Goal: Obtain resource: Download file/media

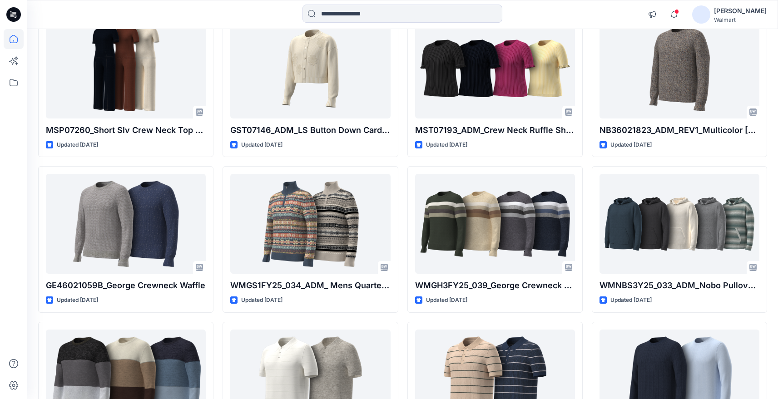
scroll to position [1900, 0]
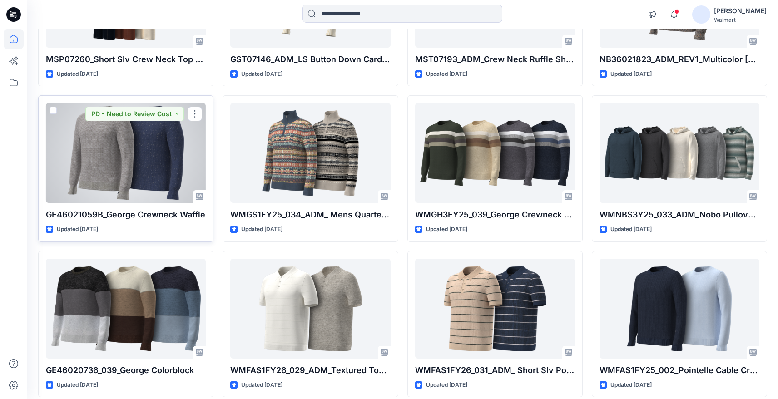
click at [132, 178] on div at bounding box center [126, 153] width 160 height 100
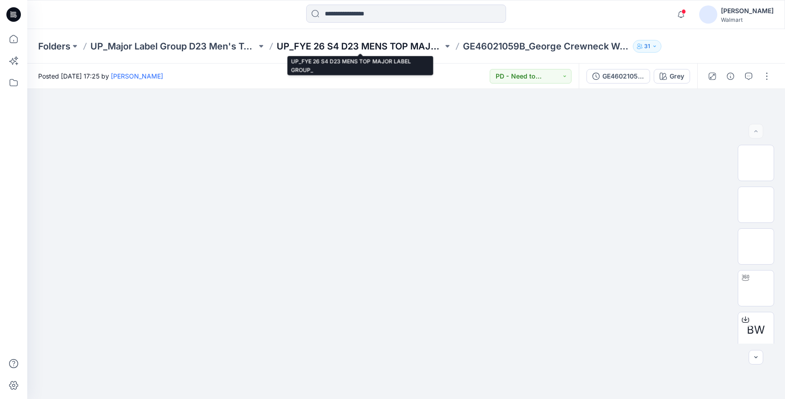
click at [336, 47] on p "UP_FYE 26 S4 D23 MENS TOP MAJOR LABEL GROUP_" at bounding box center [360, 46] width 166 height 13
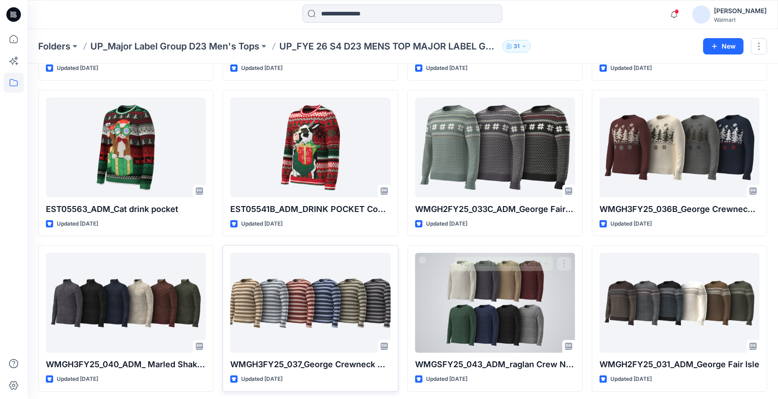
scroll to position [481, 0]
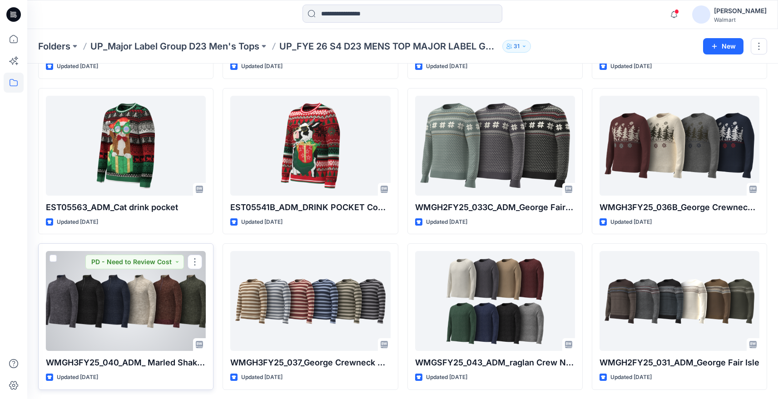
click at [140, 325] on div at bounding box center [126, 301] width 160 height 100
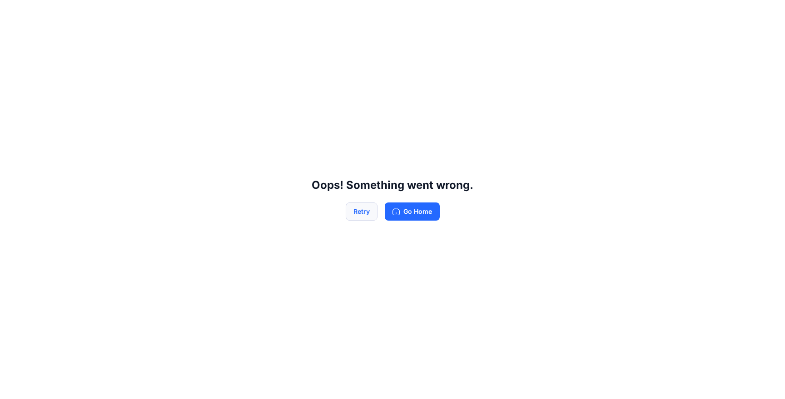
click at [361, 212] on button "Retry" at bounding box center [362, 212] width 32 height 18
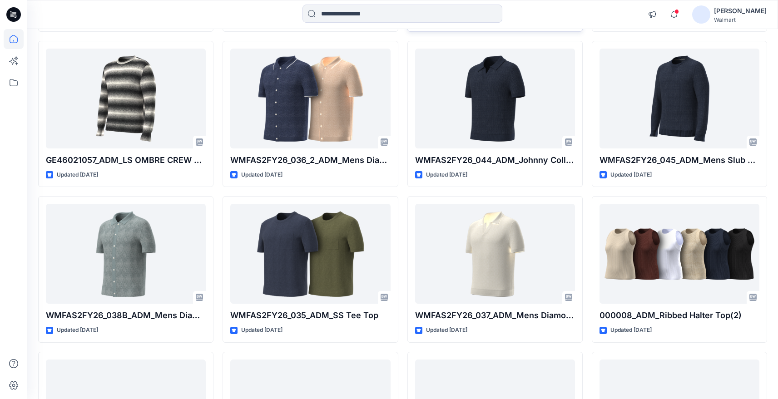
scroll to position [1157, 0]
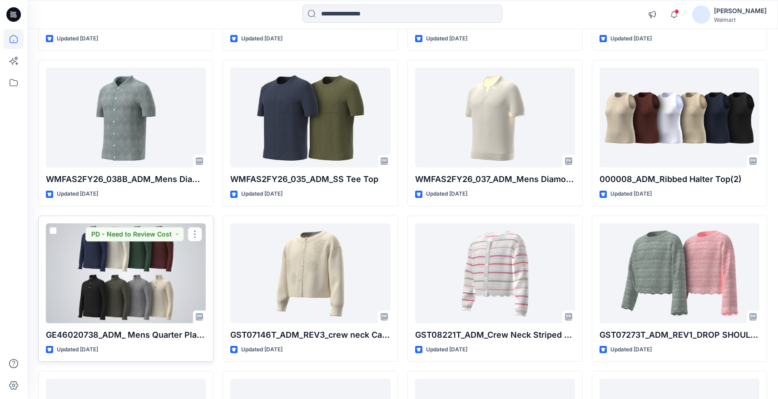
click at [160, 286] on div at bounding box center [126, 274] width 160 height 100
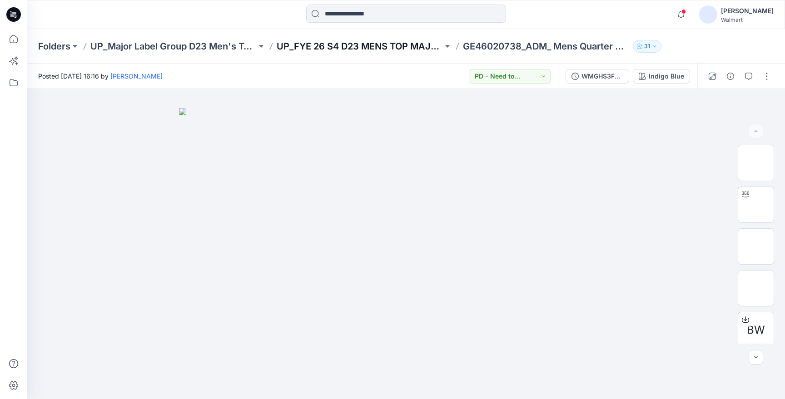
click at [319, 44] on p "UP_FYE 26 S4 D23 MENS TOP MAJOR LABEL GROUP_" at bounding box center [360, 46] width 166 height 13
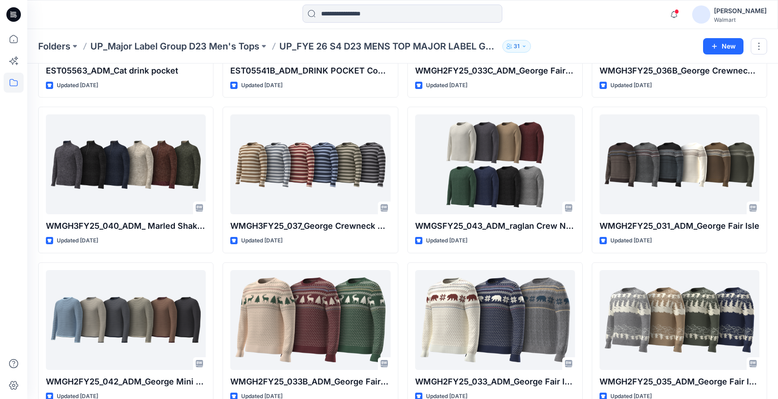
scroll to position [667, 0]
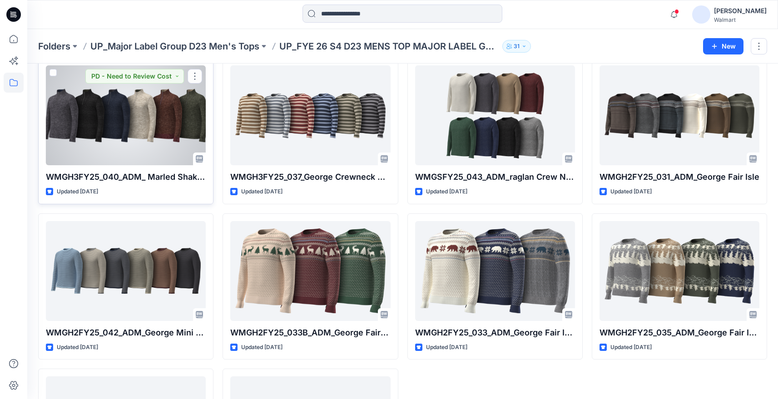
click at [137, 116] on div at bounding box center [126, 115] width 160 height 100
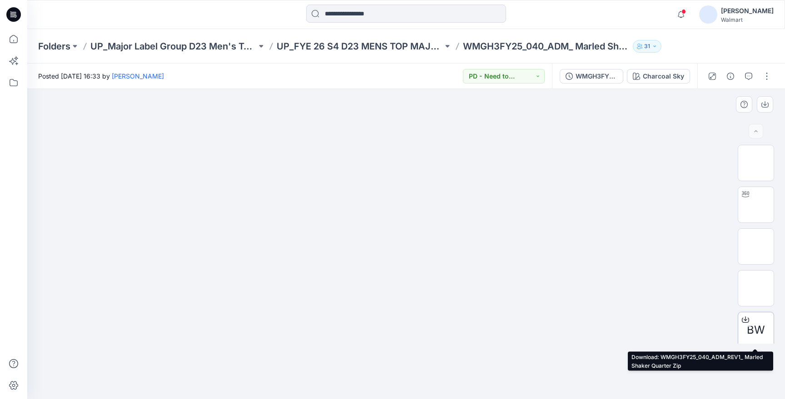
click at [769, 324] on div "BW" at bounding box center [756, 330] width 36 height 36
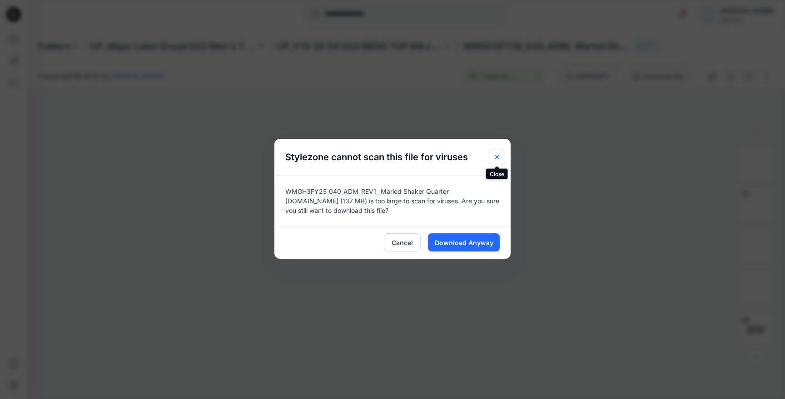
click at [494, 154] on icon "Close" at bounding box center [496, 157] width 7 height 7
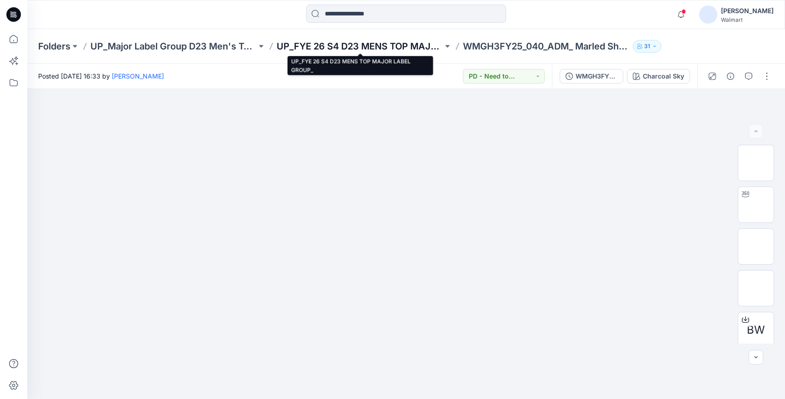
click at [338, 49] on p "UP_FYE 26 S4 D23 MENS TOP MAJOR LABEL GROUP_" at bounding box center [360, 46] width 166 height 13
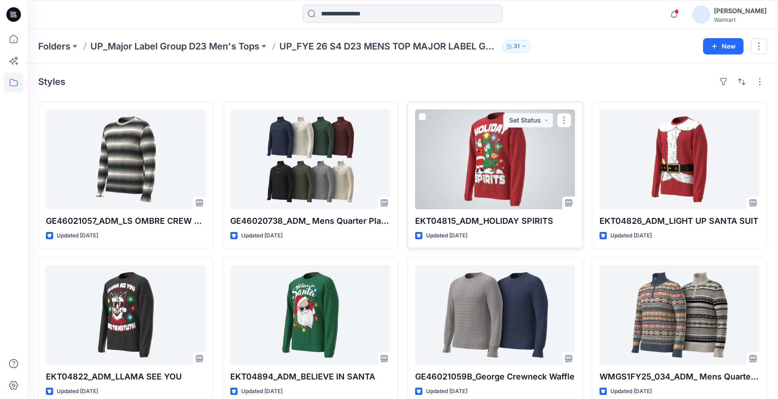
scroll to position [2, 0]
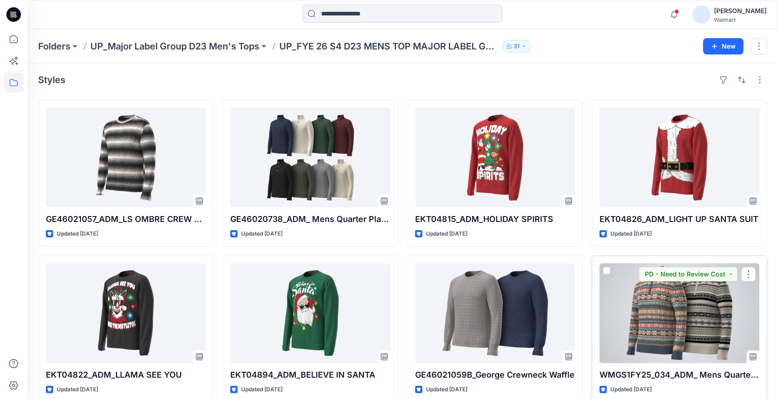
click at [676, 316] on div at bounding box center [680, 314] width 160 height 100
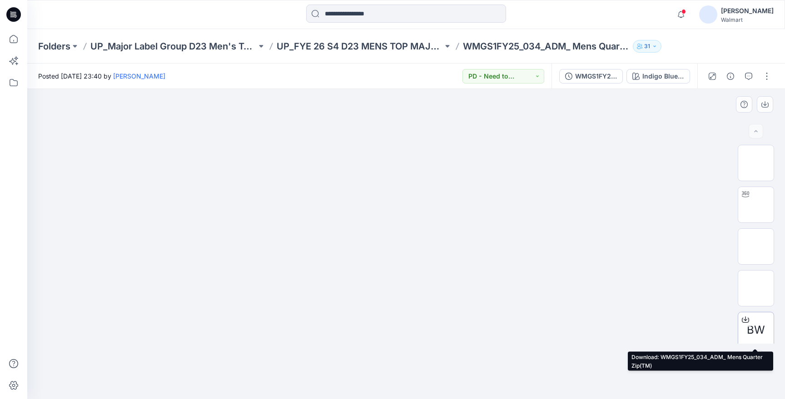
click at [761, 331] on span "BW" at bounding box center [756, 330] width 18 height 16
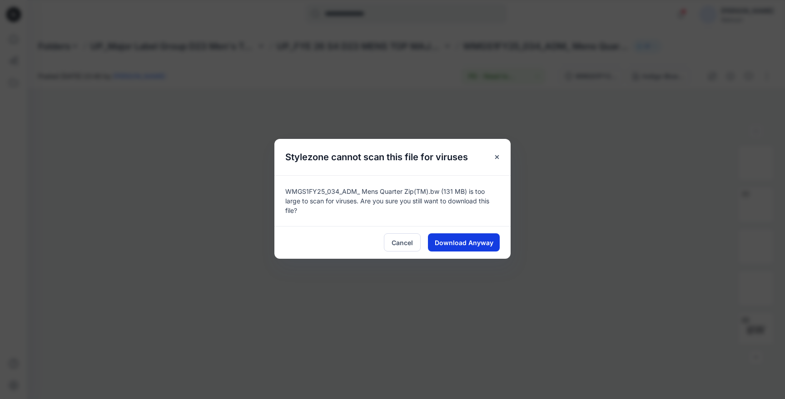
click at [481, 245] on span "Download Anyway" at bounding box center [464, 243] width 59 height 10
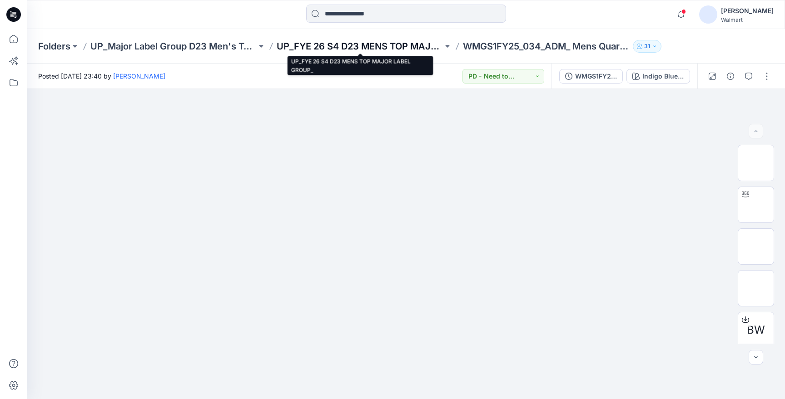
click at [348, 45] on p "UP_FYE 26 S4 D23 MENS TOP MAJOR LABEL GROUP_" at bounding box center [360, 46] width 166 height 13
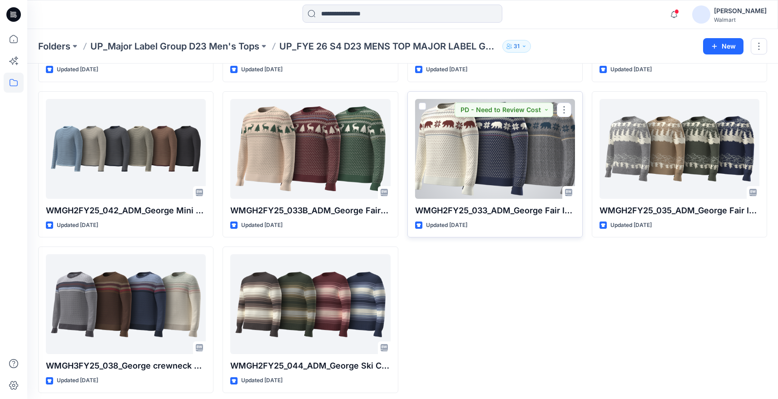
scroll to position [514, 0]
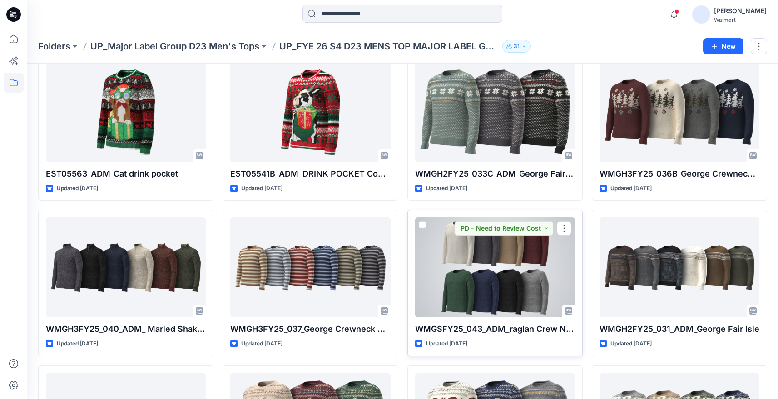
click at [499, 268] on div at bounding box center [495, 268] width 160 height 100
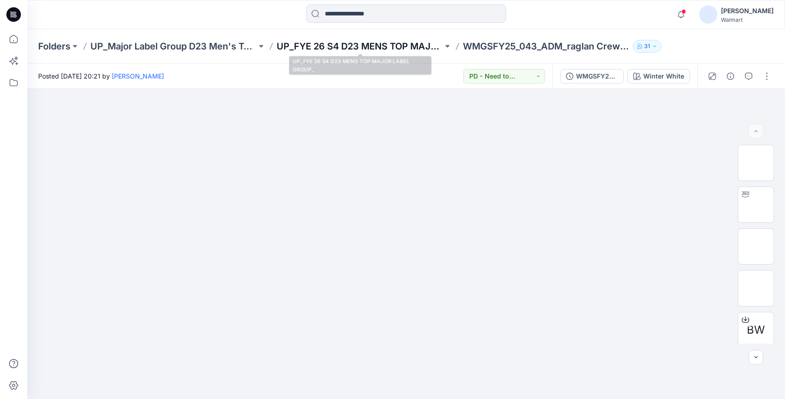
click at [360, 45] on p "UP_FYE 26 S4 D23 MENS TOP MAJOR LABEL GROUP_" at bounding box center [360, 46] width 166 height 13
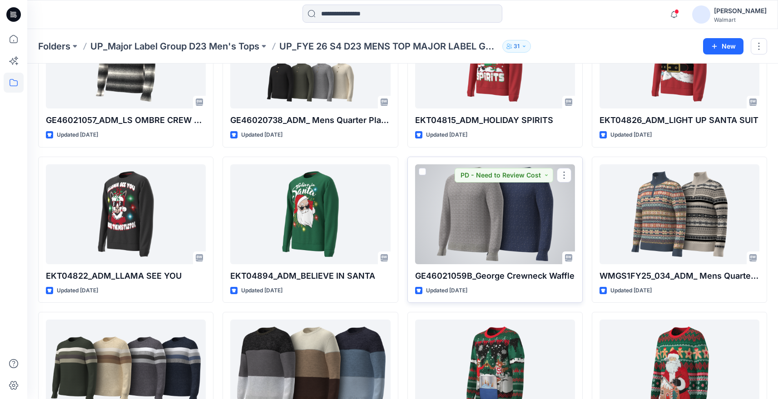
scroll to position [129, 0]
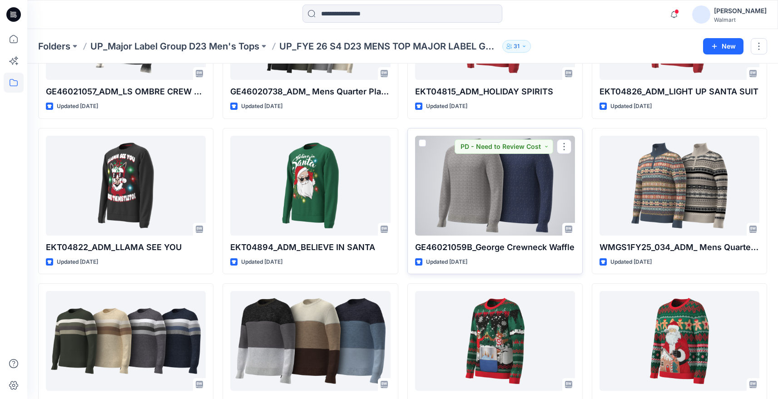
click at [480, 195] on div at bounding box center [495, 186] width 160 height 100
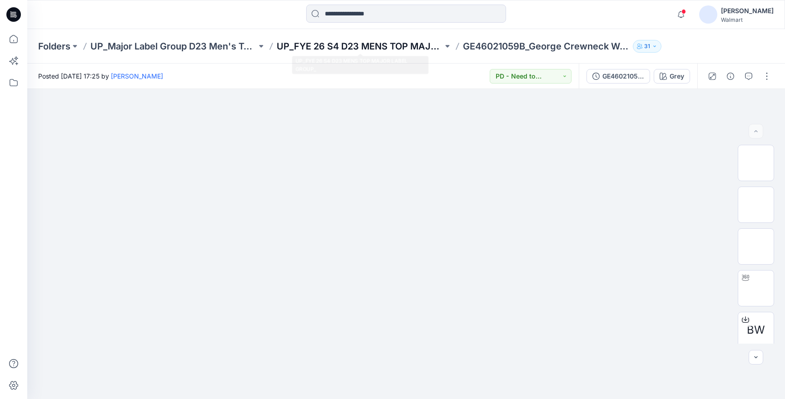
click at [357, 46] on p "UP_FYE 26 S4 D23 MENS TOP MAJOR LABEL GROUP_" at bounding box center [360, 46] width 166 height 13
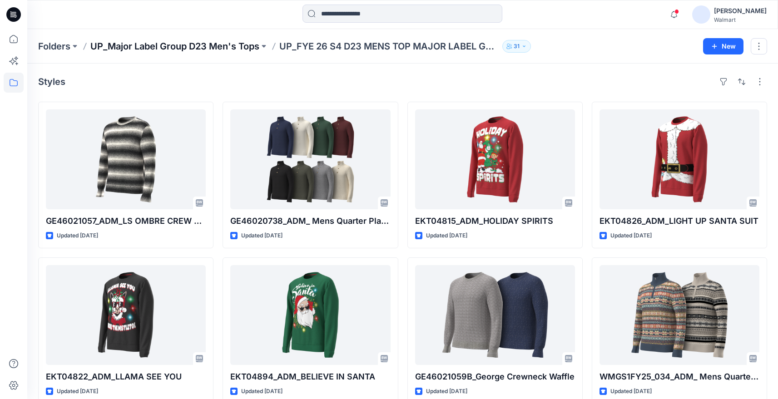
click at [204, 40] on p "UP_Major Label Group D23 Men's Tops" at bounding box center [174, 46] width 169 height 13
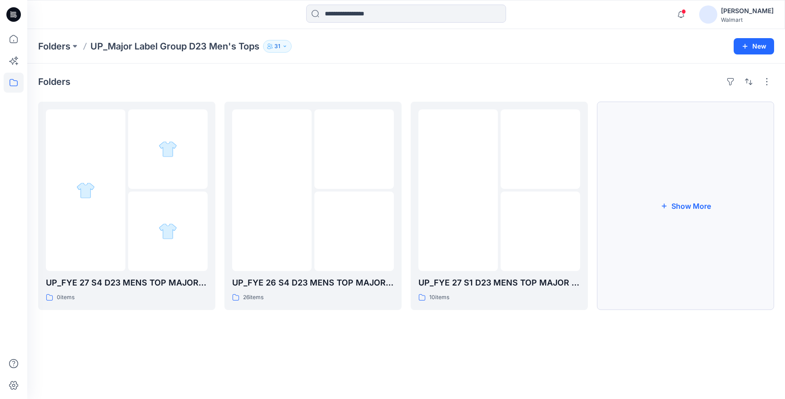
click at [670, 200] on button "Show More" at bounding box center [685, 206] width 177 height 209
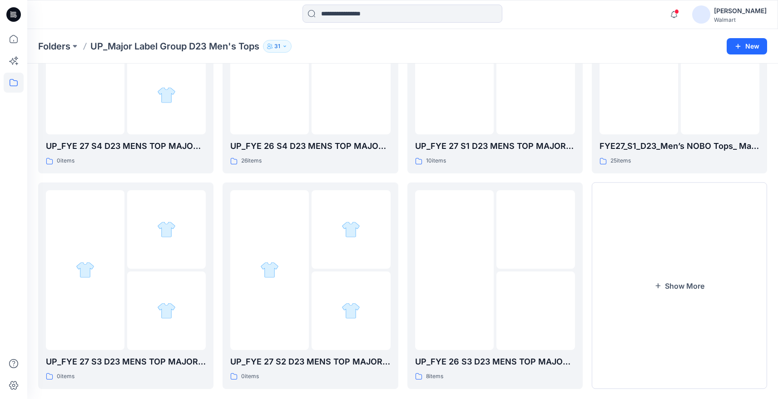
scroll to position [149, 0]
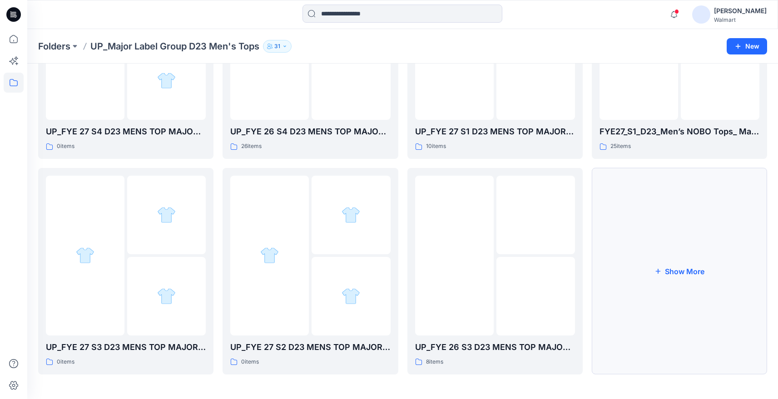
click at [692, 251] on button "Show More" at bounding box center [679, 271] width 175 height 207
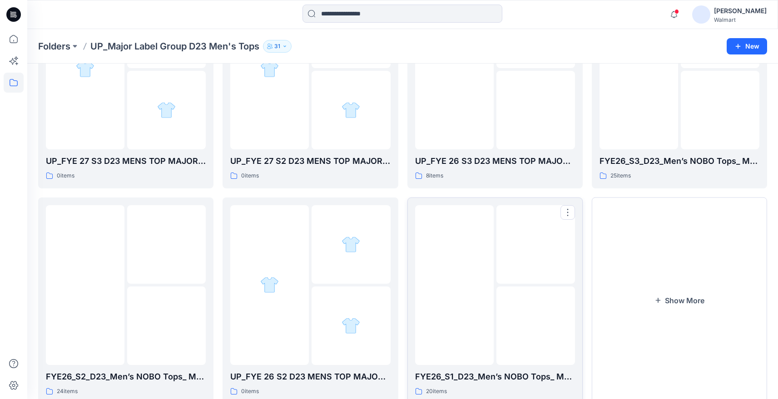
scroll to position [294, 0]
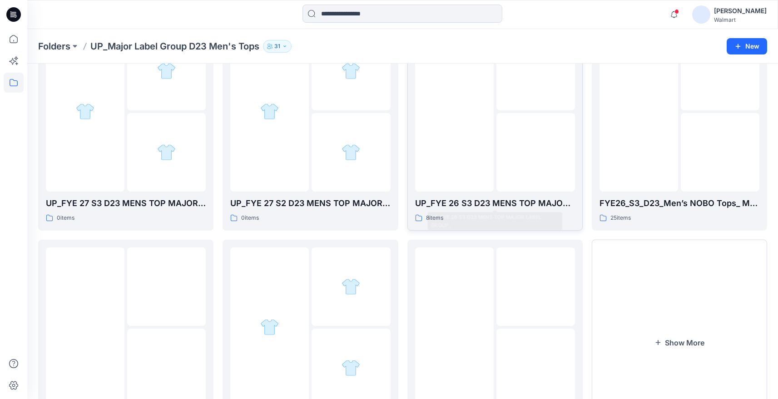
click at [470, 178] on div at bounding box center [454, 112] width 79 height 160
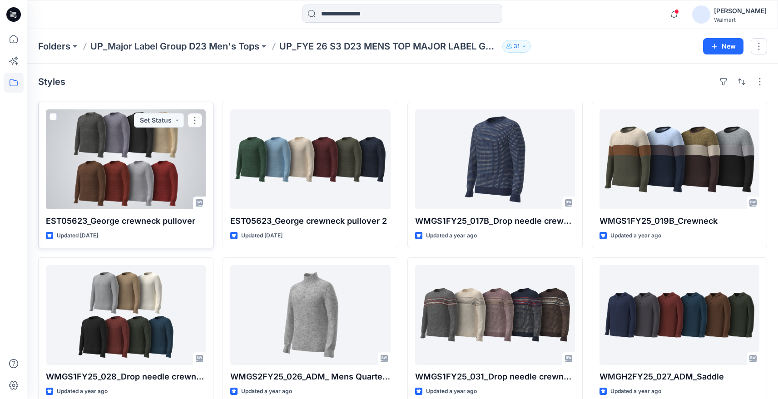
click at [100, 168] on div at bounding box center [126, 159] width 160 height 100
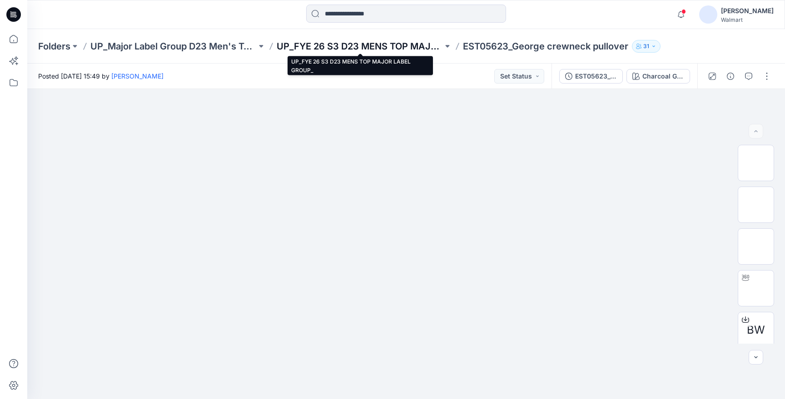
click at [333, 45] on p "UP_FYE 26 S3 D23 MENS TOP MAJOR LABEL GROUP_" at bounding box center [360, 46] width 166 height 13
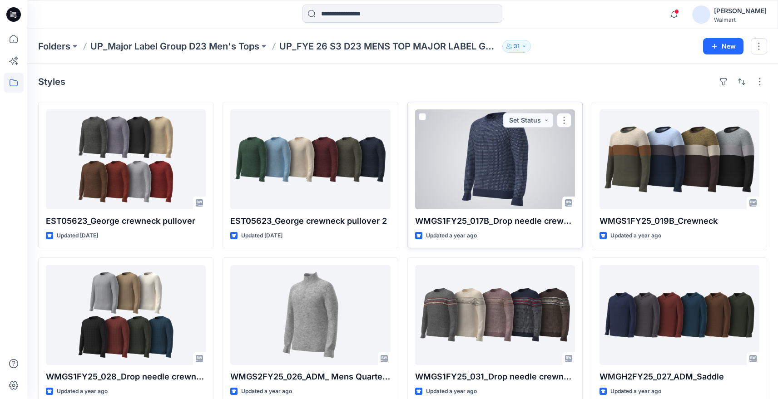
scroll to position [14, 0]
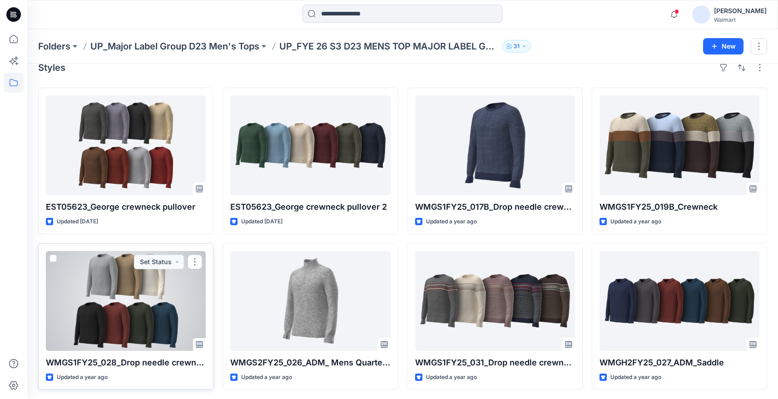
click at [156, 305] on div at bounding box center [126, 301] width 160 height 100
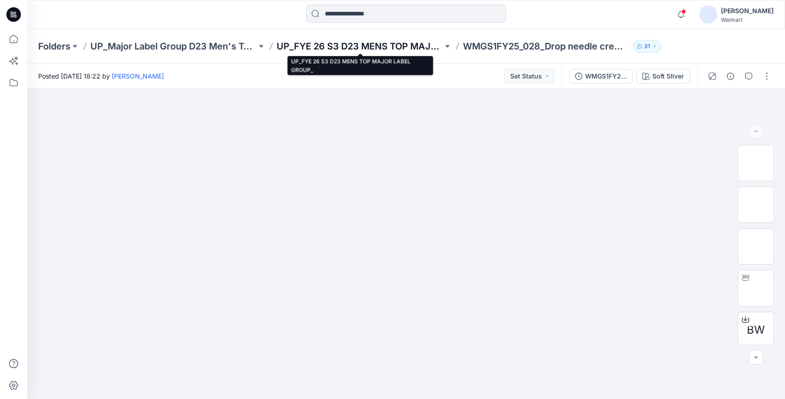
click at [333, 47] on p "UP_FYE 26 S3 D23 MENS TOP MAJOR LABEL GROUP_" at bounding box center [360, 46] width 166 height 13
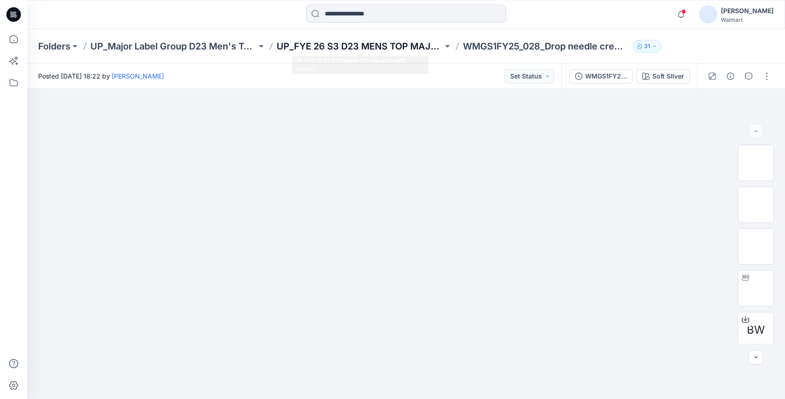
click at [329, 50] on p "UP_FYE 26 S3 D23 MENS TOP MAJOR LABEL GROUP_" at bounding box center [360, 46] width 166 height 13
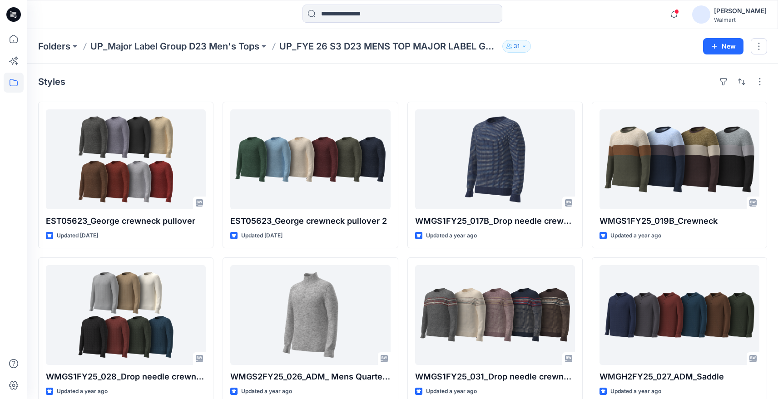
click at [138, 37] on div "Folders UP_Major Label Group D23 Men's Tops UP_FYE 26 S3 D23 MENS TOP MAJOR LAB…" at bounding box center [402, 46] width 751 height 35
click at [139, 44] on p "UP_Major Label Group D23 Men's Tops" at bounding box center [174, 46] width 169 height 13
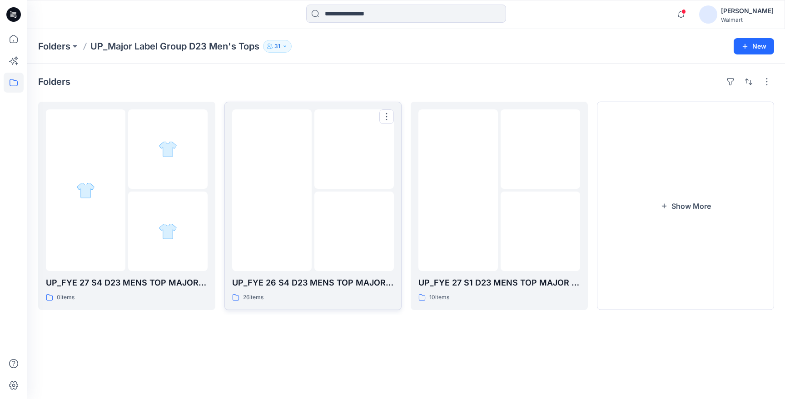
click at [288, 240] on div at bounding box center [272, 190] width 80 height 162
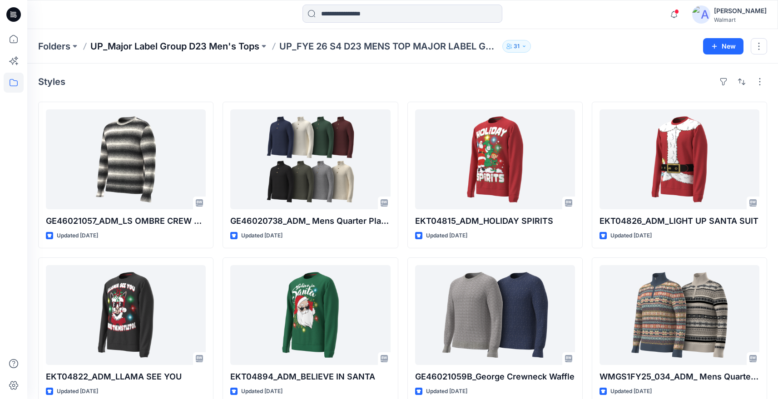
click at [189, 45] on p "UP_Major Label Group D23 Men's Tops" at bounding box center [174, 46] width 169 height 13
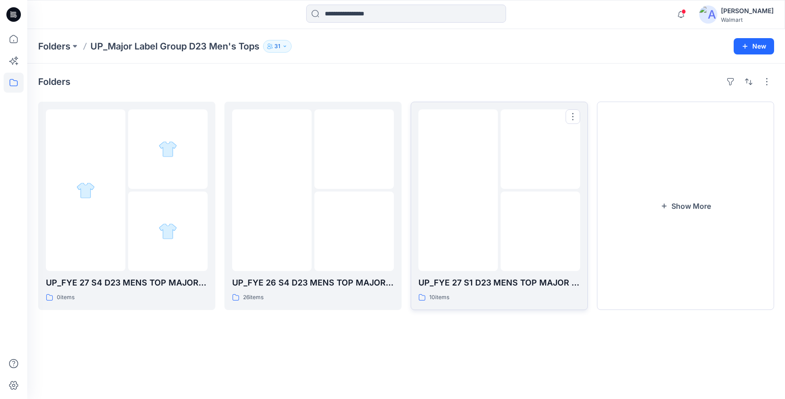
click at [541, 232] on img at bounding box center [541, 232] width 0 height 0
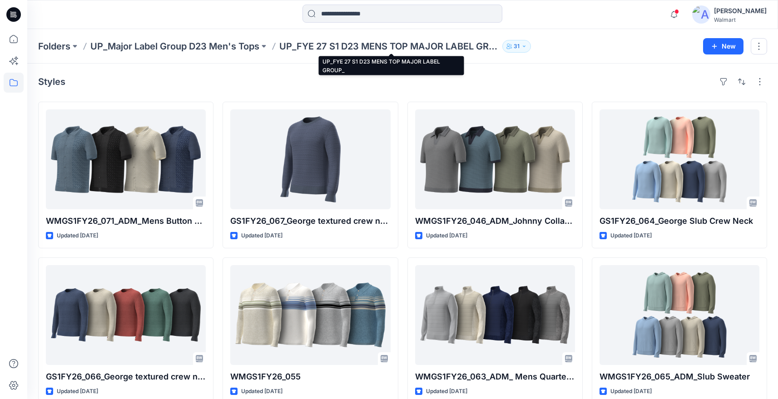
click at [323, 49] on p "UP_FYE 27 S1 D23 MENS TOP MAJOR LABEL GROUP_" at bounding box center [388, 46] width 219 height 13
click at [355, 49] on p "UP_FYE 27 S1 D23 MENS TOP MAJOR LABEL GROUP_" at bounding box center [388, 46] width 219 height 13
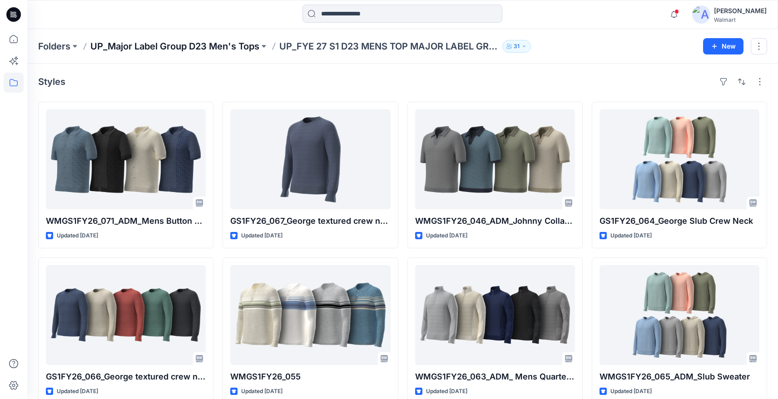
click at [181, 52] on p "UP_Major Label Group D23 Men's Tops" at bounding box center [174, 46] width 169 height 13
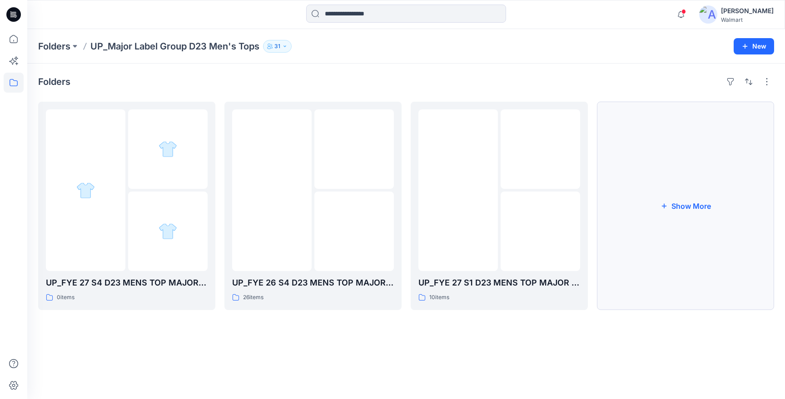
click at [675, 252] on button "Show More" at bounding box center [685, 206] width 177 height 209
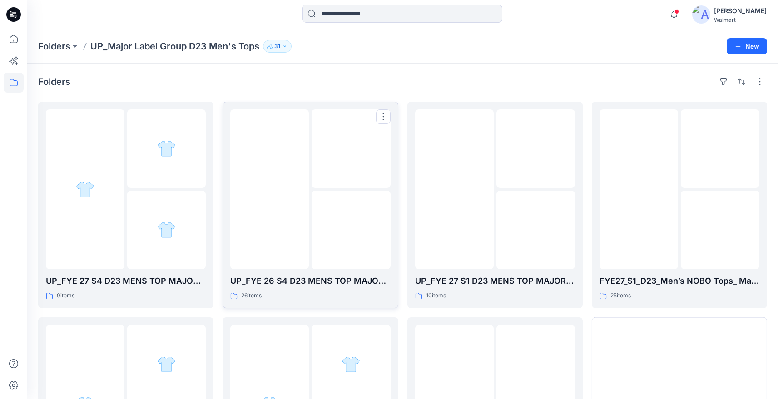
click at [351, 230] on img at bounding box center [351, 230] width 0 height 0
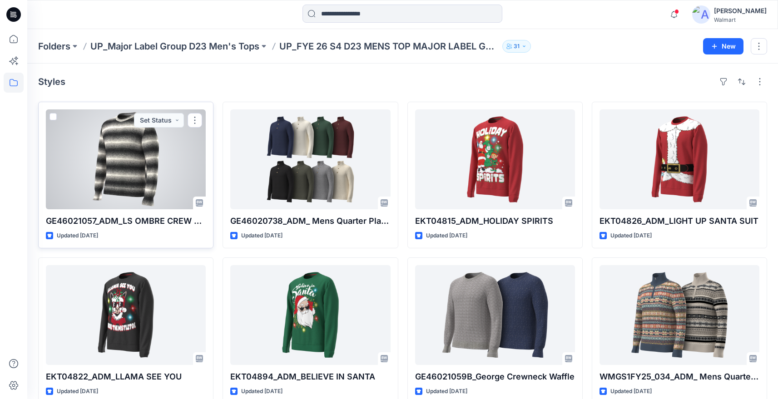
click at [150, 191] on div at bounding box center [126, 159] width 160 height 100
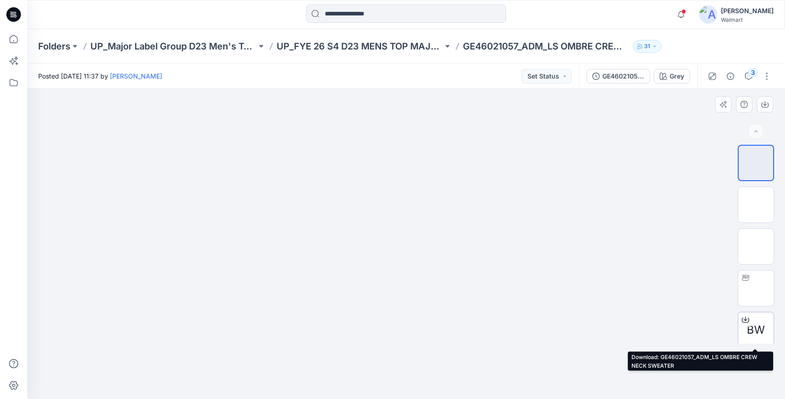
click at [752, 329] on span "BW" at bounding box center [756, 330] width 18 height 16
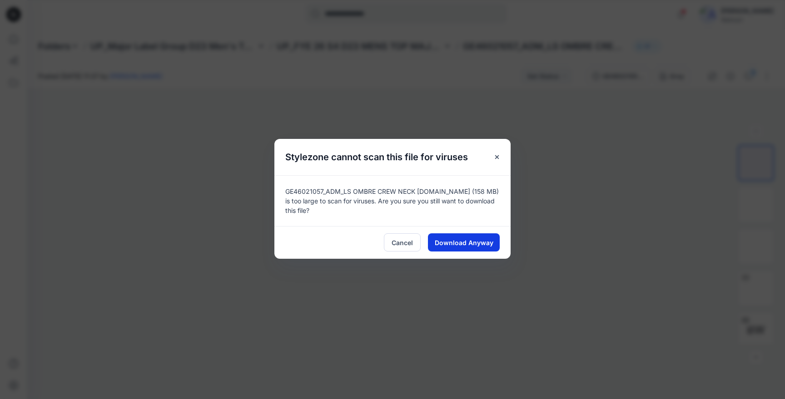
click at [466, 246] on span "Download Anyway" at bounding box center [464, 243] width 59 height 10
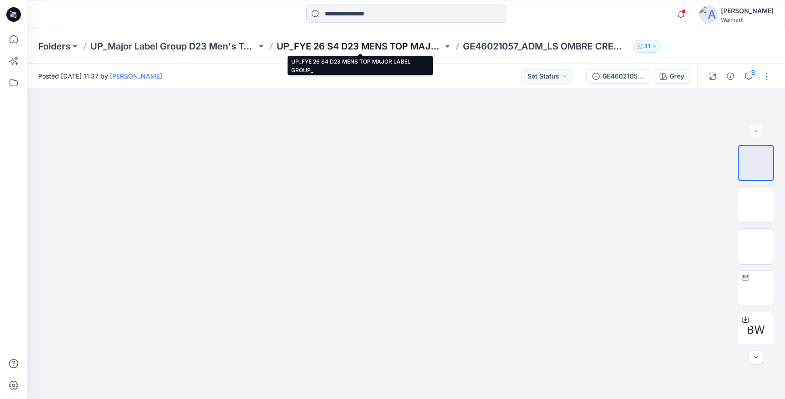
click at [347, 45] on p "UP_FYE 26 S4 D23 MENS TOP MAJOR LABEL GROUP_" at bounding box center [360, 46] width 166 height 13
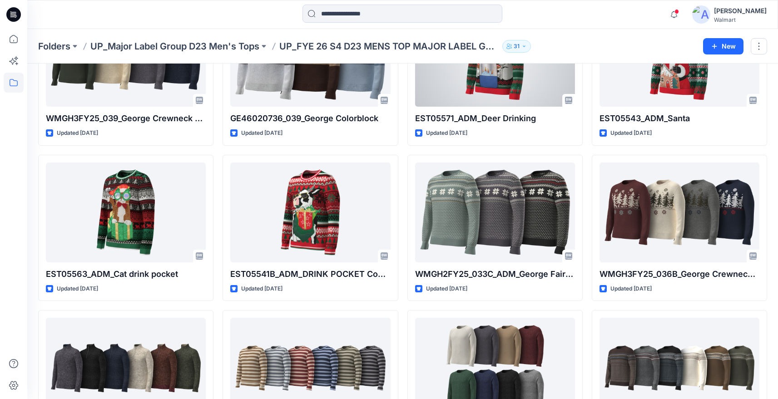
scroll to position [271, 0]
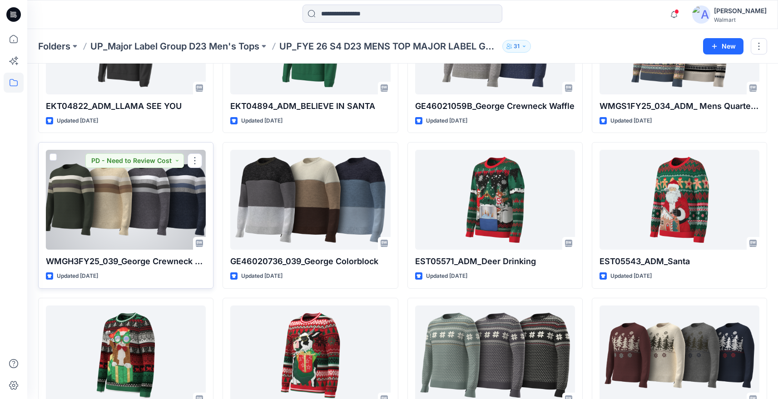
click at [133, 214] on div at bounding box center [126, 200] width 160 height 100
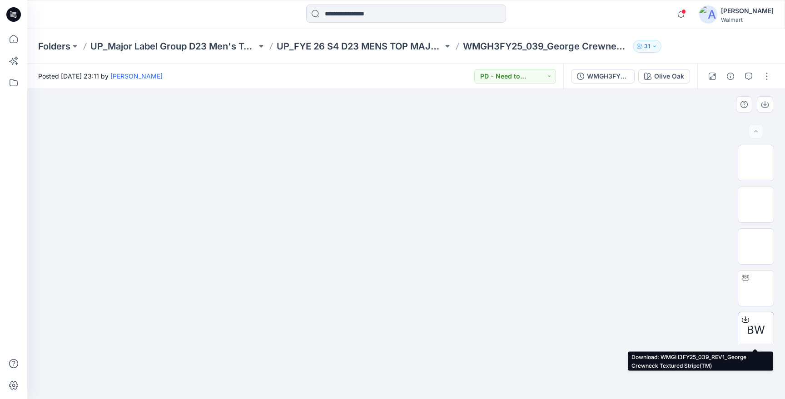
click at [764, 323] on span "BW" at bounding box center [756, 330] width 18 height 16
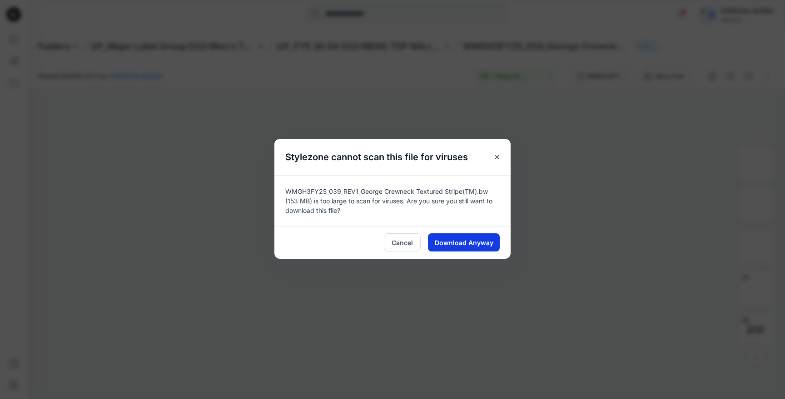
click at [458, 239] on span "Download Anyway" at bounding box center [464, 243] width 59 height 10
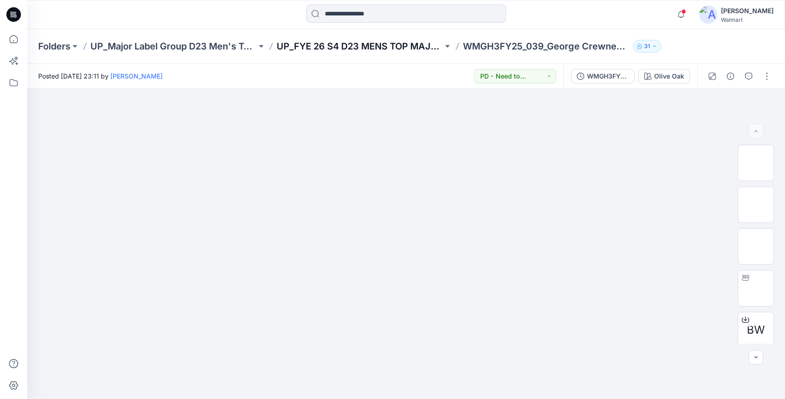
click at [348, 42] on p "UP_FYE 26 S4 D23 MENS TOP MAJOR LABEL GROUP_" at bounding box center [360, 46] width 166 height 13
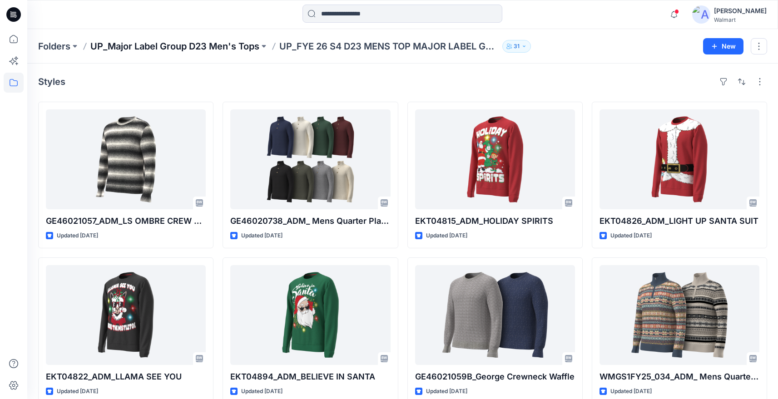
click at [191, 44] on p "UP_Major Label Group D23 Men's Tops" at bounding box center [174, 46] width 169 height 13
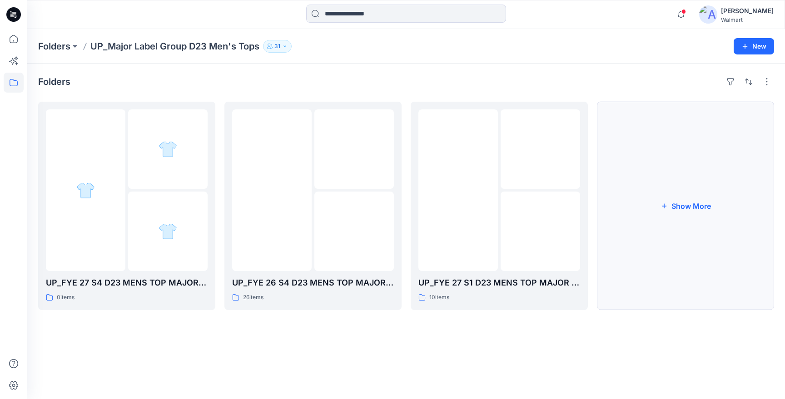
click at [693, 179] on button "Show More" at bounding box center [685, 206] width 177 height 209
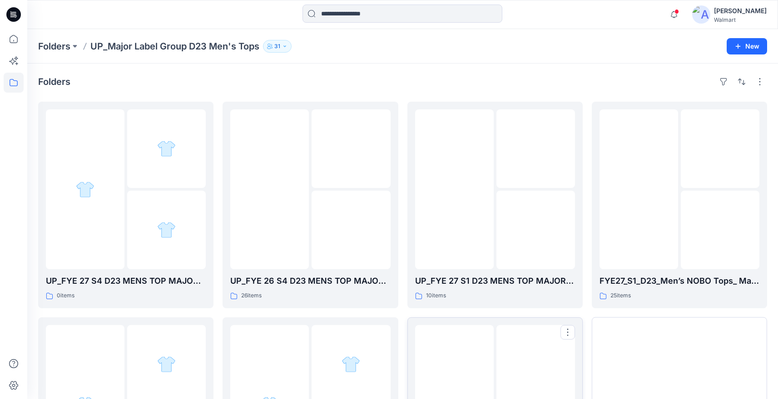
scroll to position [149, 0]
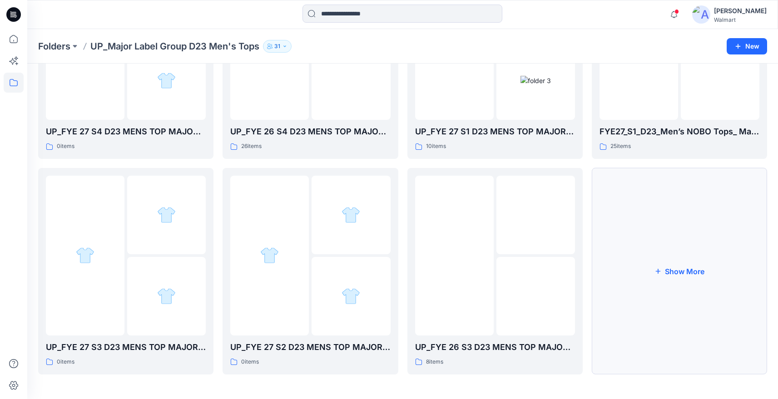
click at [680, 293] on button "Show More" at bounding box center [679, 271] width 175 height 207
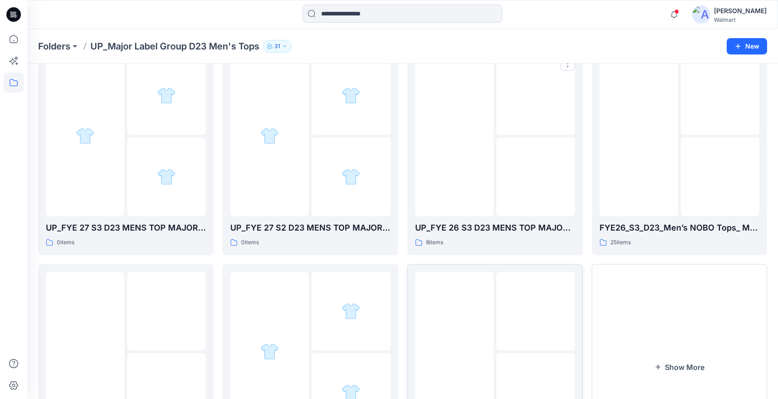
scroll to position [348, 0]
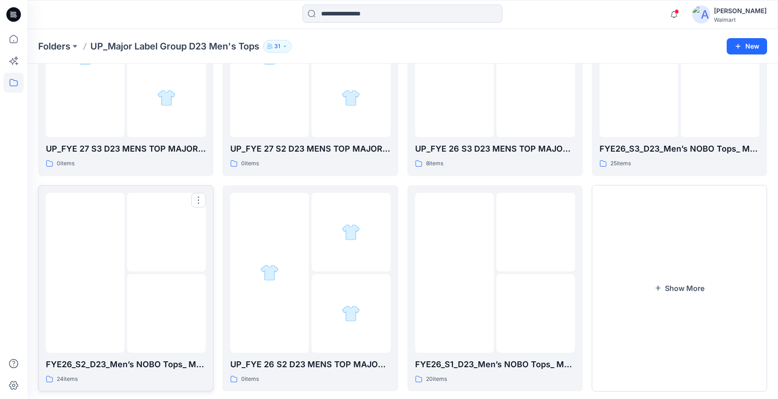
click at [167, 314] on img at bounding box center [167, 314] width 0 height 0
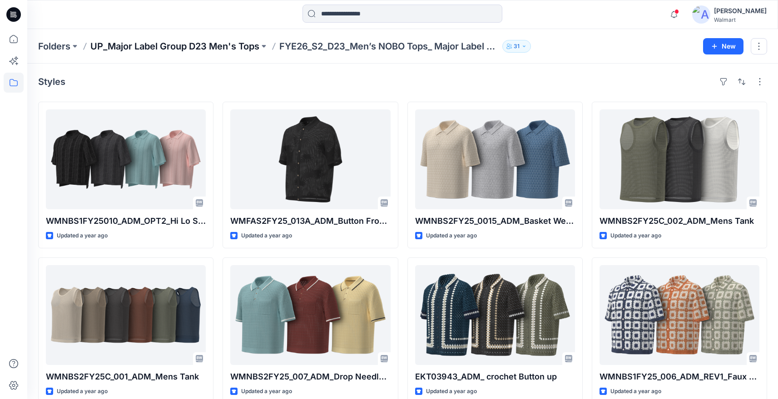
click at [196, 48] on p "UP_Major Label Group D23 Men's Tops" at bounding box center [174, 46] width 169 height 13
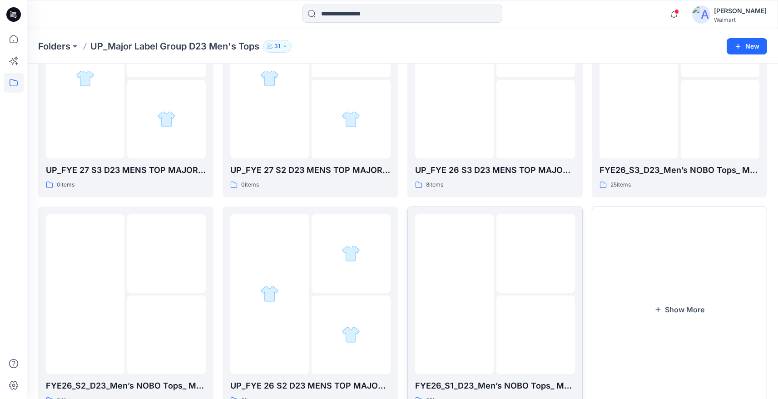
scroll to position [364, 0]
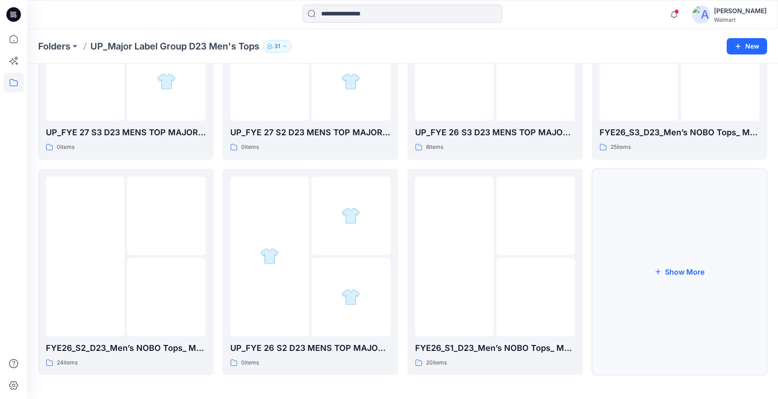
click at [637, 270] on button "Show More" at bounding box center [679, 272] width 175 height 207
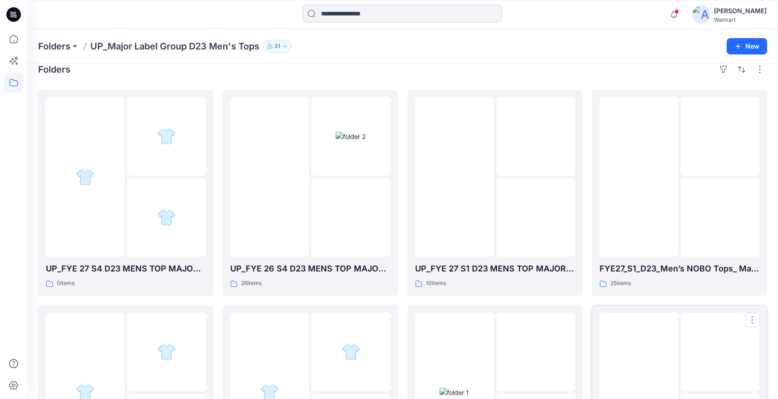
scroll to position [10, 0]
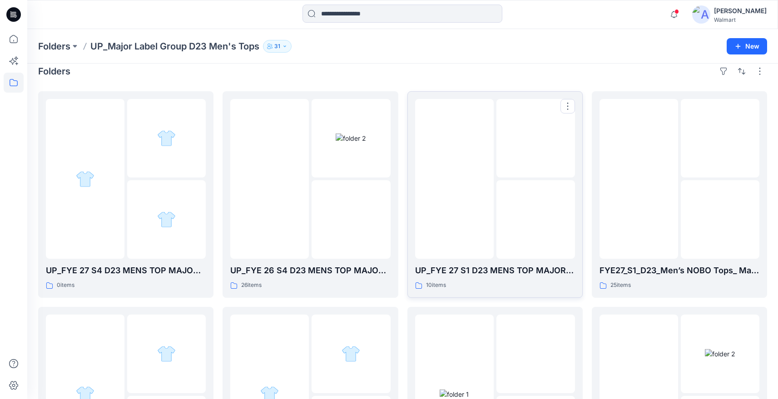
click at [536, 220] on img at bounding box center [536, 220] width 0 height 0
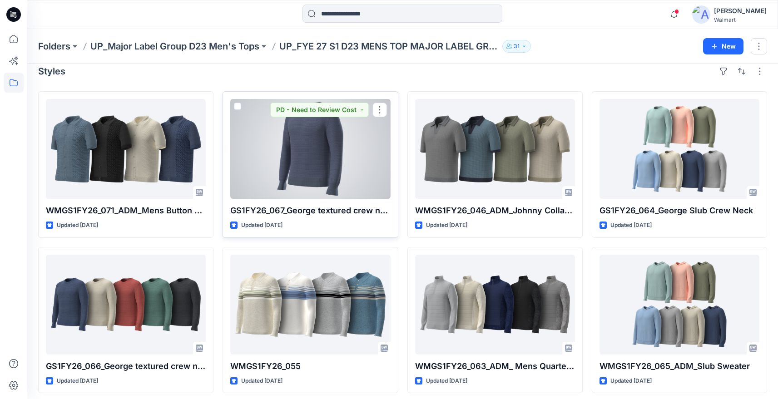
click at [304, 171] on div at bounding box center [310, 149] width 160 height 100
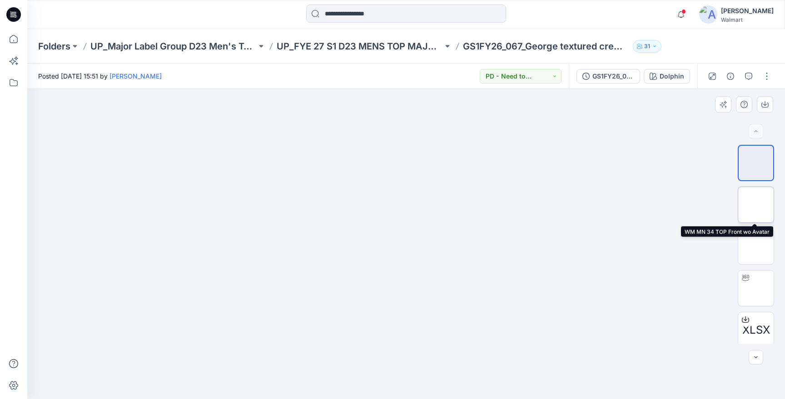
click at [756, 205] on img at bounding box center [756, 205] width 0 height 0
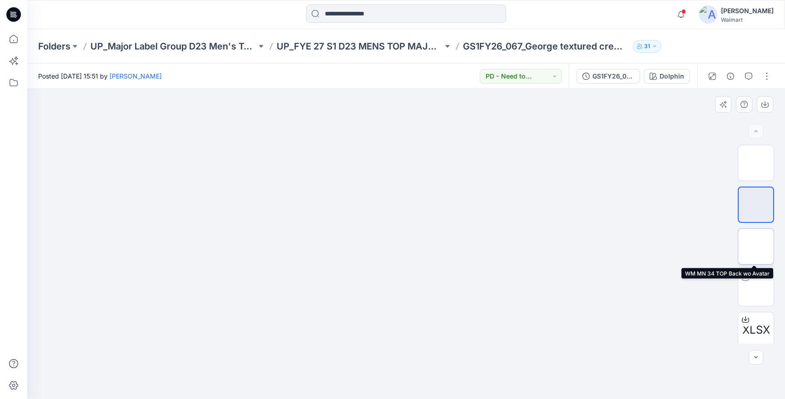
click at [756, 247] on img at bounding box center [756, 247] width 0 height 0
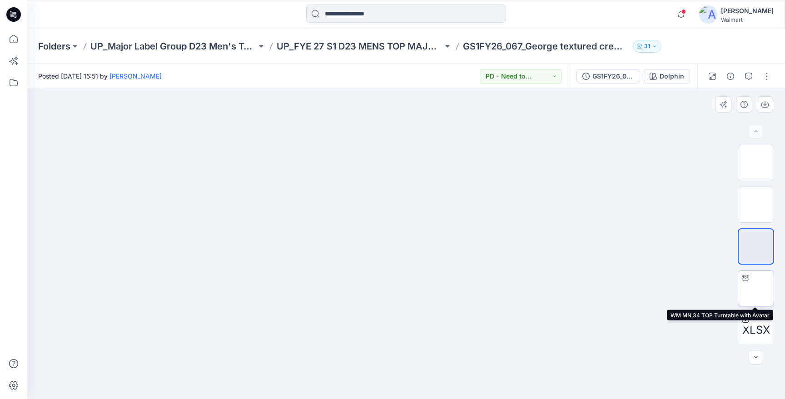
click at [756, 289] on img at bounding box center [756, 289] width 0 height 0
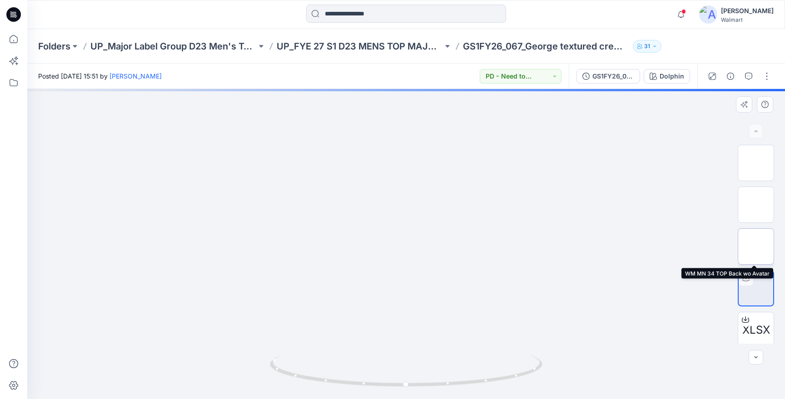
click at [756, 247] on img at bounding box center [756, 247] width 0 height 0
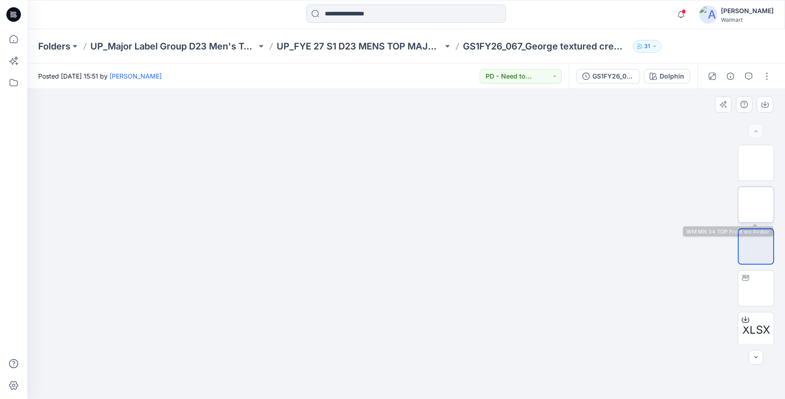
click at [756, 205] on img at bounding box center [756, 205] width 0 height 0
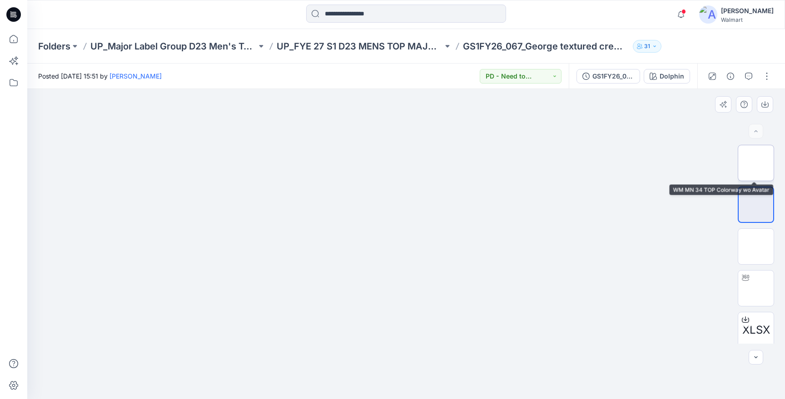
click at [756, 163] on img at bounding box center [756, 163] width 0 height 0
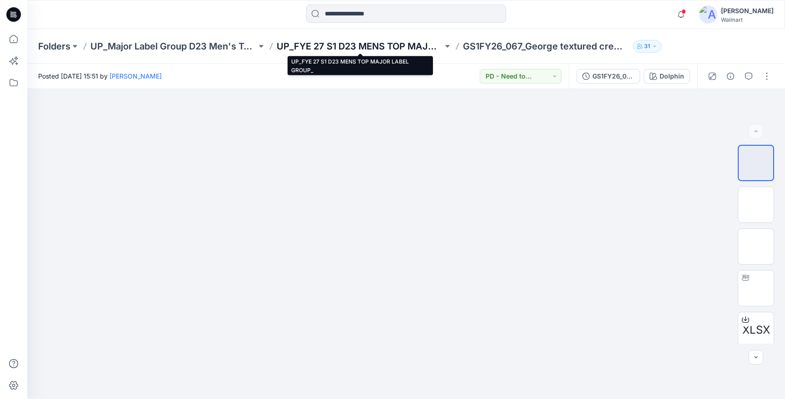
click at [371, 42] on p "UP_FYE 27 S1 D23 MENS TOP MAJOR LABEL GROUP_" at bounding box center [360, 46] width 166 height 13
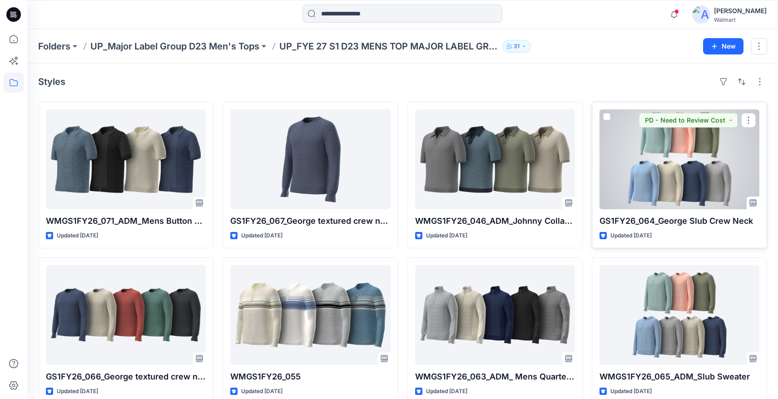
click at [691, 161] on div at bounding box center [680, 159] width 160 height 100
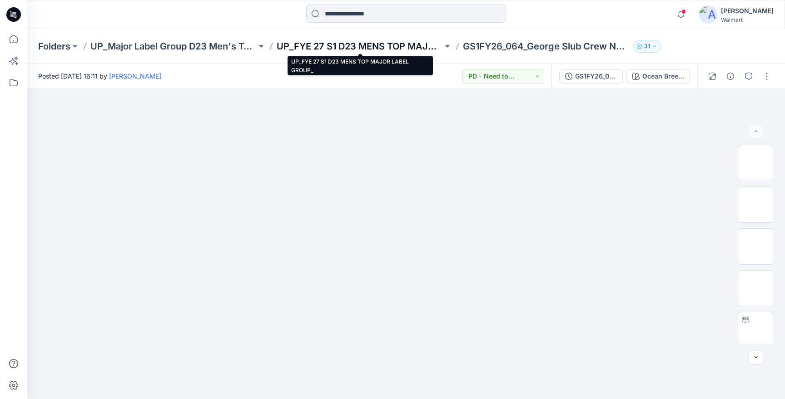
click at [333, 48] on p "UP_FYE 27 S1 D23 MENS TOP MAJOR LABEL GROUP_" at bounding box center [360, 46] width 166 height 13
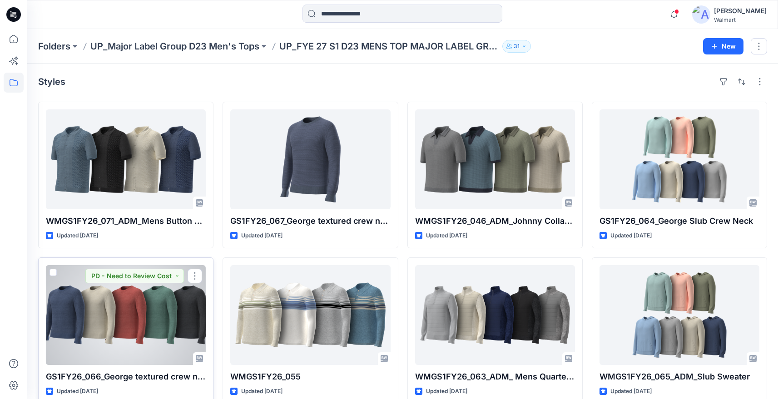
click at [149, 323] on div at bounding box center [126, 315] width 160 height 100
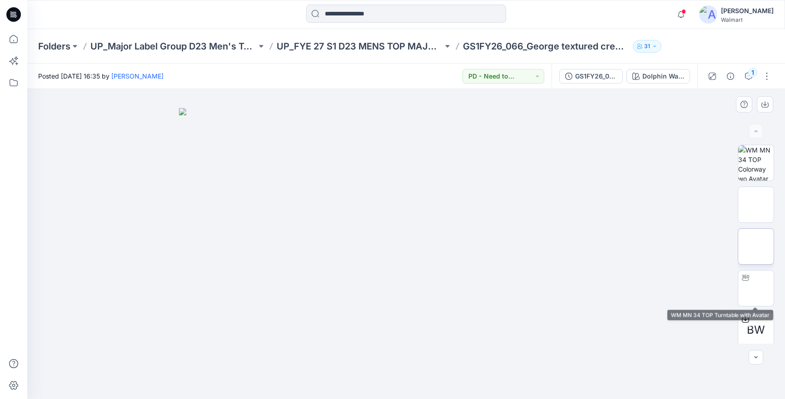
click at [756, 247] on img at bounding box center [756, 247] width 0 height 0
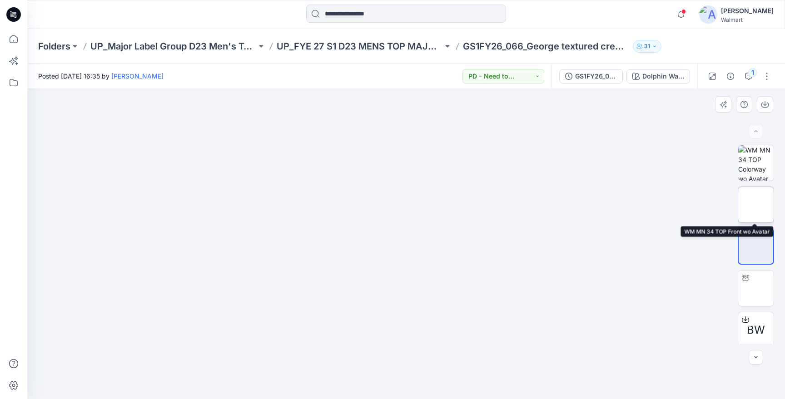
click at [756, 205] on img at bounding box center [756, 205] width 0 height 0
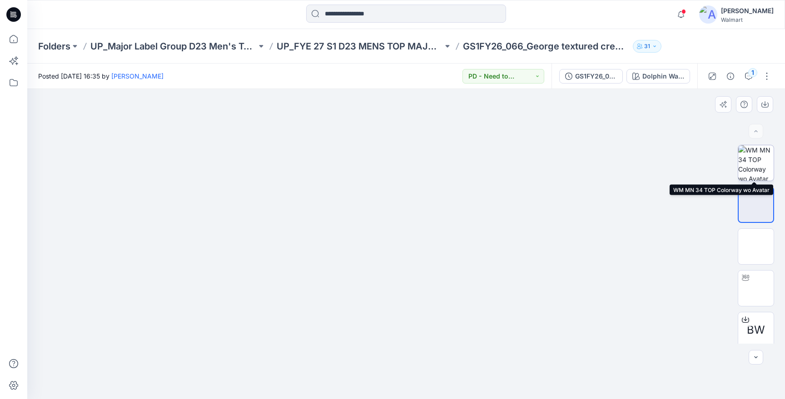
click at [756, 159] on img at bounding box center [755, 162] width 35 height 35
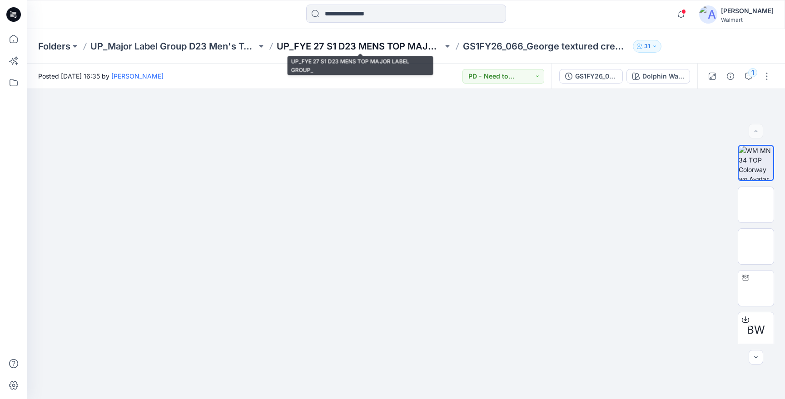
click at [370, 44] on p "UP_FYE 27 S1 D23 MENS TOP MAJOR LABEL GROUP_" at bounding box center [360, 46] width 166 height 13
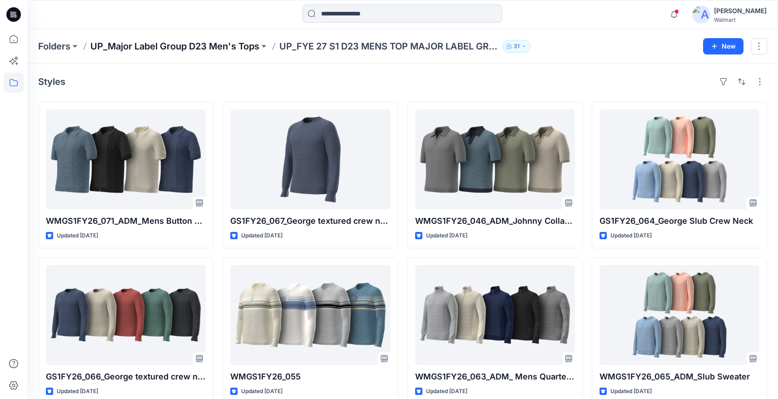
click at [190, 49] on p "UP_Major Label Group D23 Men's Tops" at bounding box center [174, 46] width 169 height 13
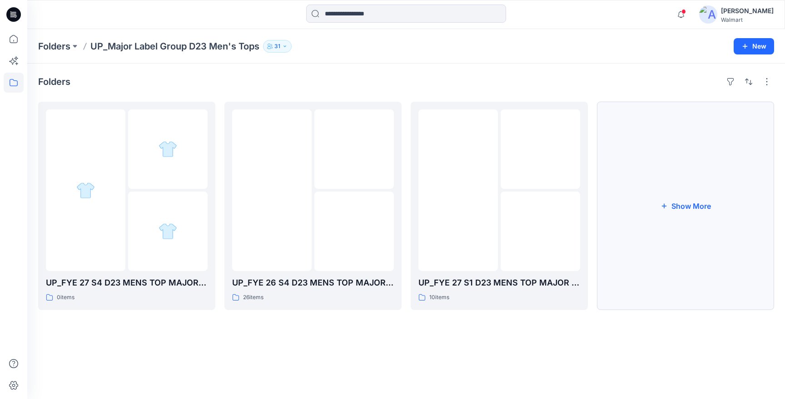
click at [691, 189] on button "Show More" at bounding box center [685, 206] width 177 height 209
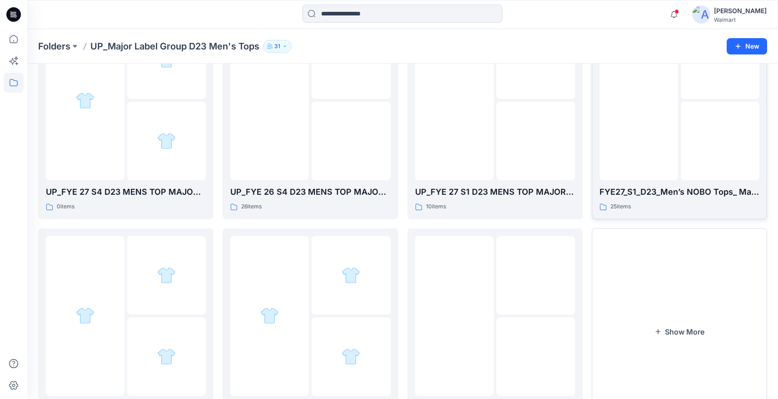
scroll to position [149, 0]
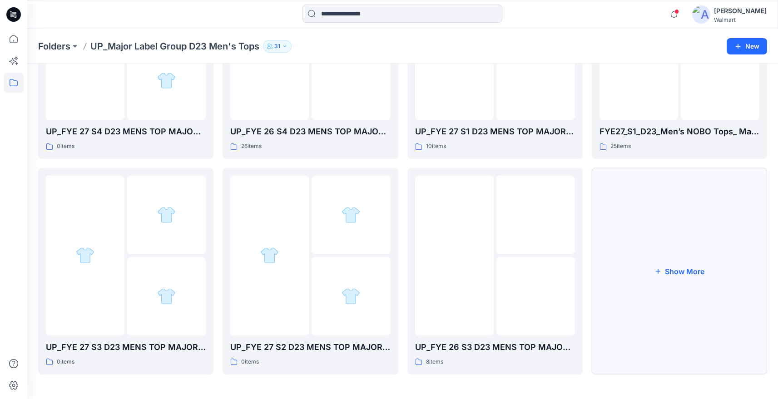
click at [681, 267] on button "Show More" at bounding box center [679, 271] width 175 height 207
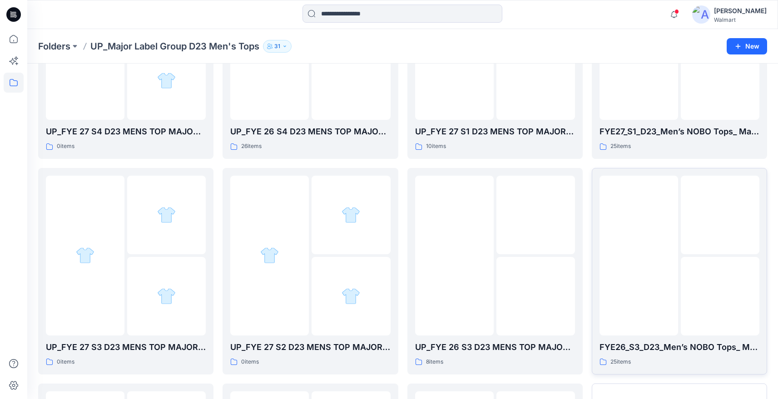
scroll to position [364, 0]
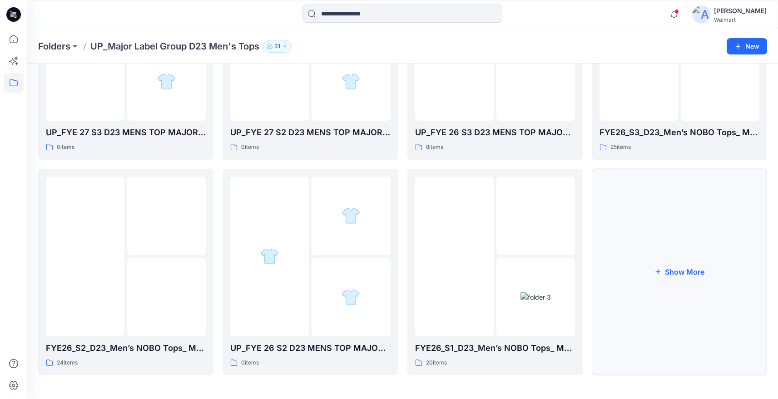
click at [683, 264] on button "Show More" at bounding box center [679, 272] width 175 height 207
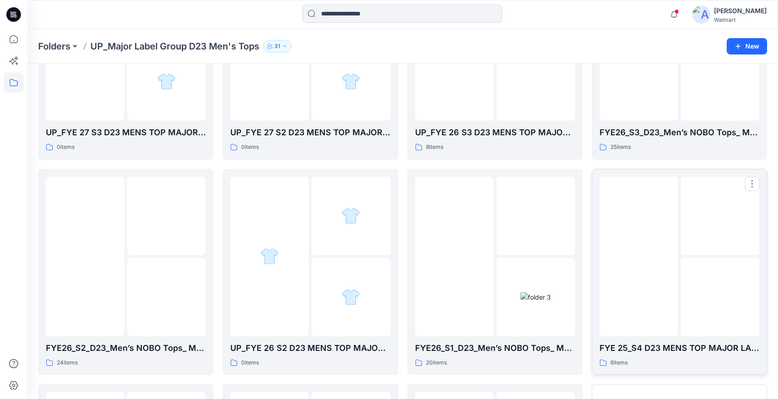
scroll to position [580, 0]
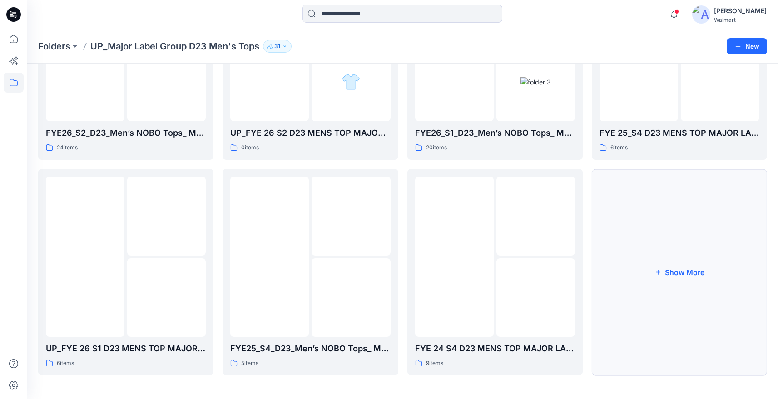
click at [683, 265] on button "Show More" at bounding box center [679, 272] width 175 height 207
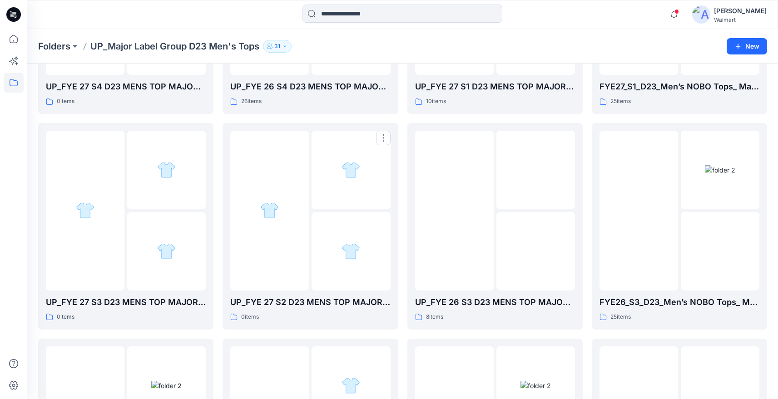
scroll to position [0, 0]
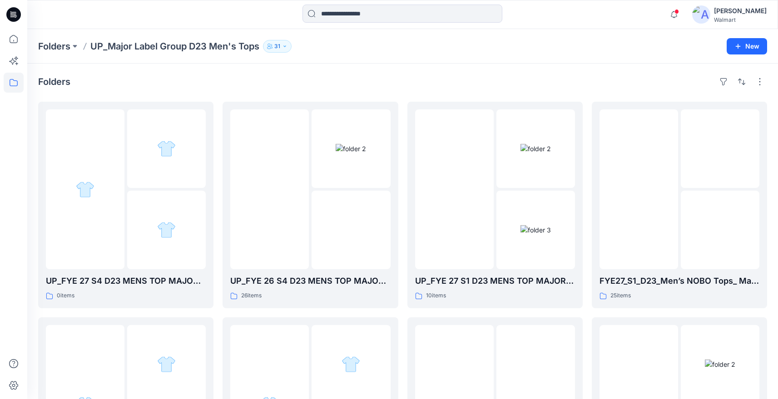
click at [21, 8] on div at bounding box center [13, 14] width 29 height 29
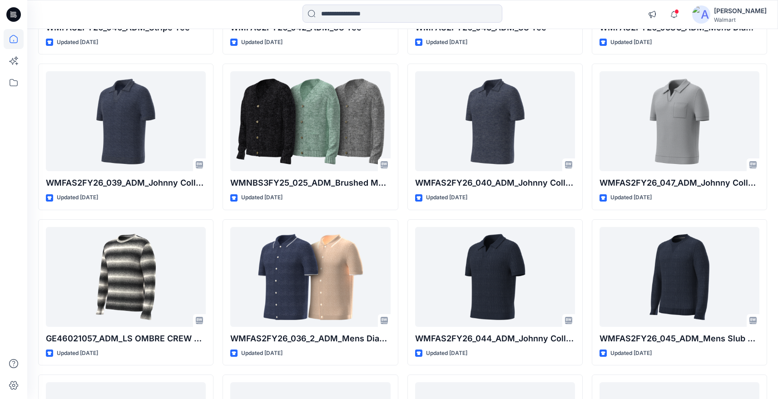
scroll to position [857, 0]
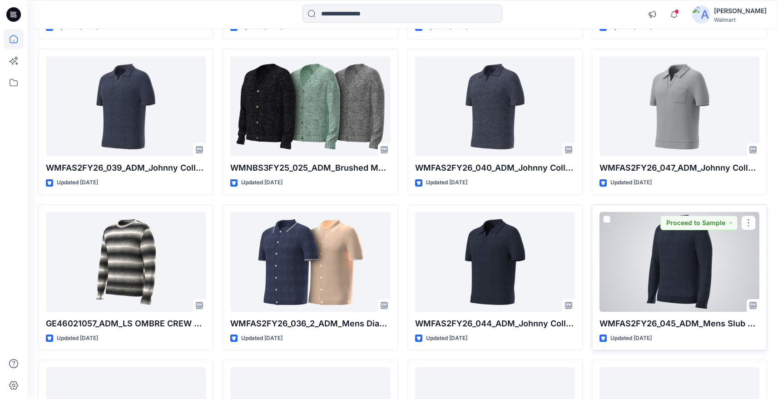
click at [706, 260] on div at bounding box center [680, 262] width 160 height 100
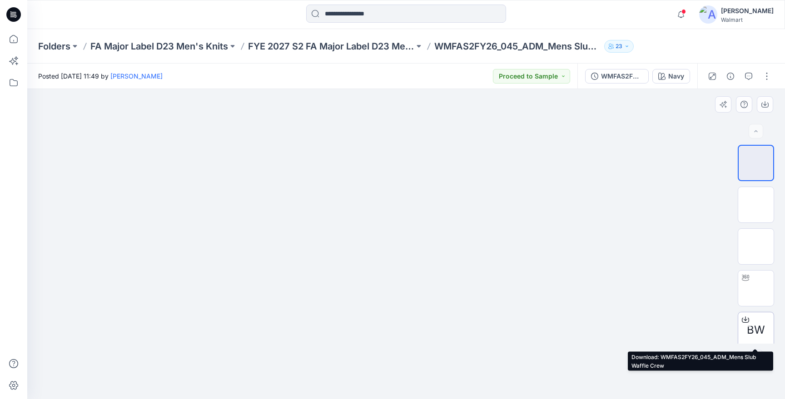
click at [759, 321] on div "BW" at bounding box center [756, 330] width 36 height 36
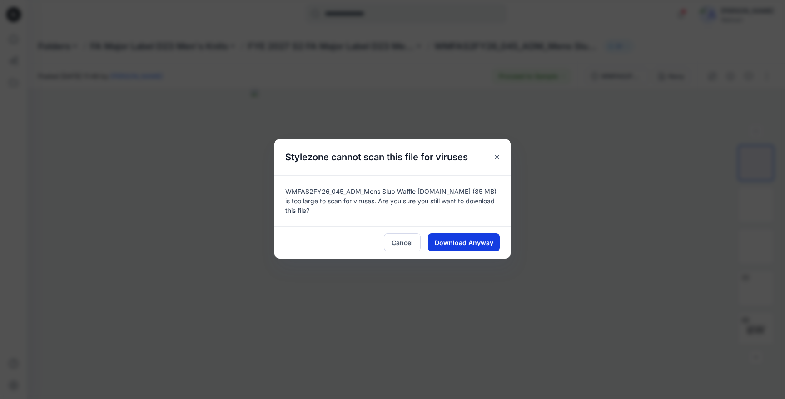
click at [466, 244] on span "Download Anyway" at bounding box center [464, 243] width 59 height 10
